Goal: Transaction & Acquisition: Purchase product/service

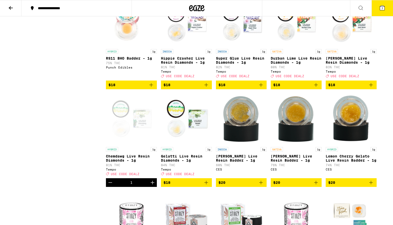
scroll to position [384, 0]
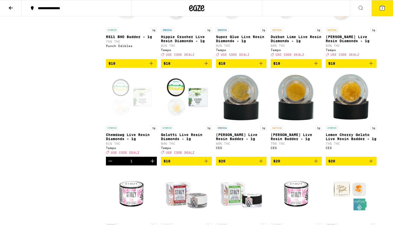
click at [110, 164] on icon "Decrement" at bounding box center [110, 161] width 6 height 6
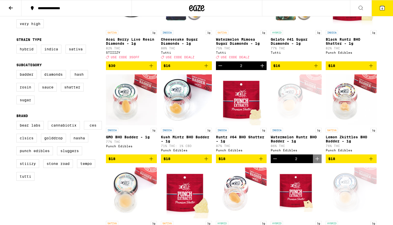
scroll to position [98, 0]
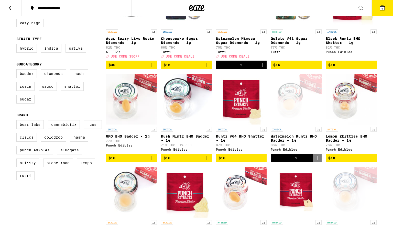
click at [264, 68] on icon "Increment" at bounding box center [262, 65] width 6 height 6
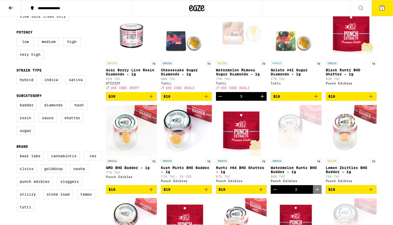
scroll to position [66, 0]
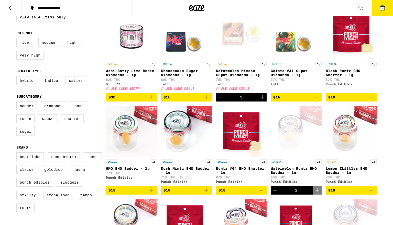
click at [384, 7] on icon at bounding box center [382, 8] width 5 height 5
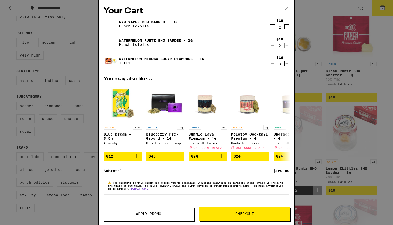
click at [286, 7] on icon at bounding box center [287, 8] width 8 height 8
